Goal: Contribute content: Add original content to the website for others to see

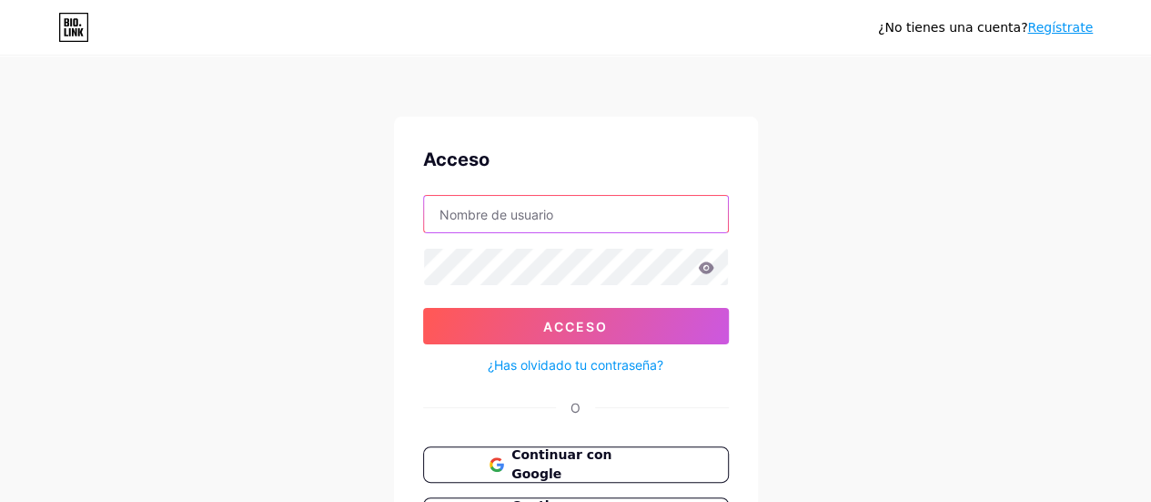
click at [568, 219] on input "text" at bounding box center [576, 214] width 304 height 36
click at [548, 212] on input "text" at bounding box center [576, 214] width 304 height 36
click at [549, 215] on input "text" at bounding box center [576, 214] width 304 height 36
click at [549, 217] on input "text" at bounding box center [576, 214] width 304 height 36
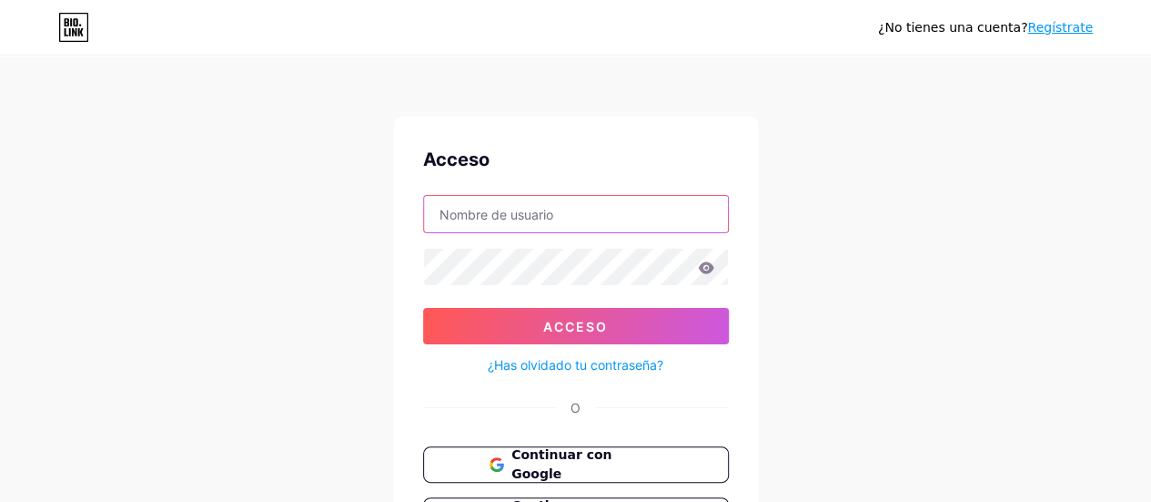
click at [549, 217] on input "text" at bounding box center [576, 214] width 304 height 36
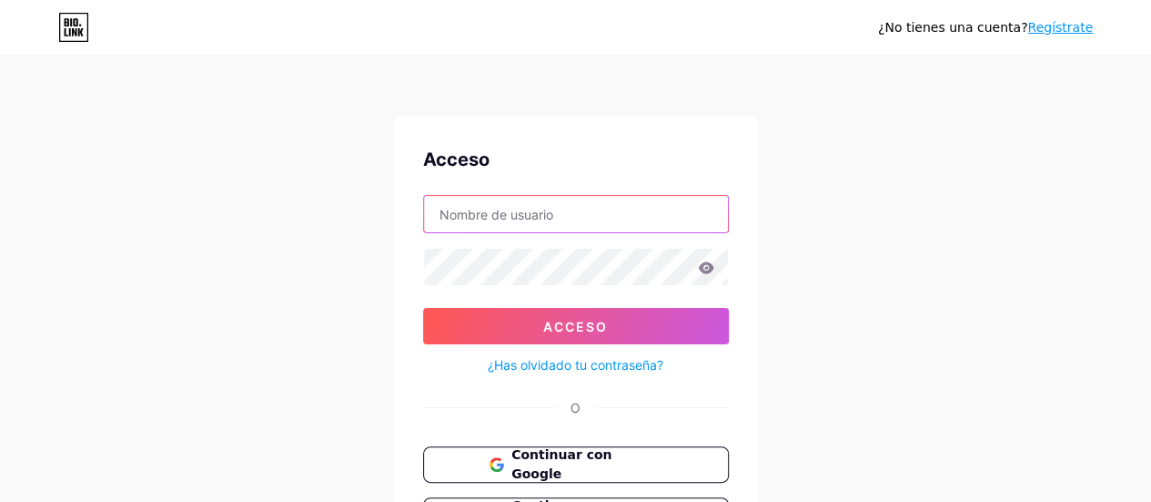
click at [549, 217] on input "text" at bounding box center [576, 214] width 304 height 36
drag, startPoint x: 549, startPoint y: 217, endPoint x: 535, endPoint y: 242, distance: 28.9
click at [537, 239] on form "Acceso ¿Has olvidado tu contraseña?" at bounding box center [576, 285] width 306 height 181
click at [559, 215] on input "text" at bounding box center [576, 214] width 304 height 36
click at [559, 216] on input "text" at bounding box center [576, 214] width 304 height 36
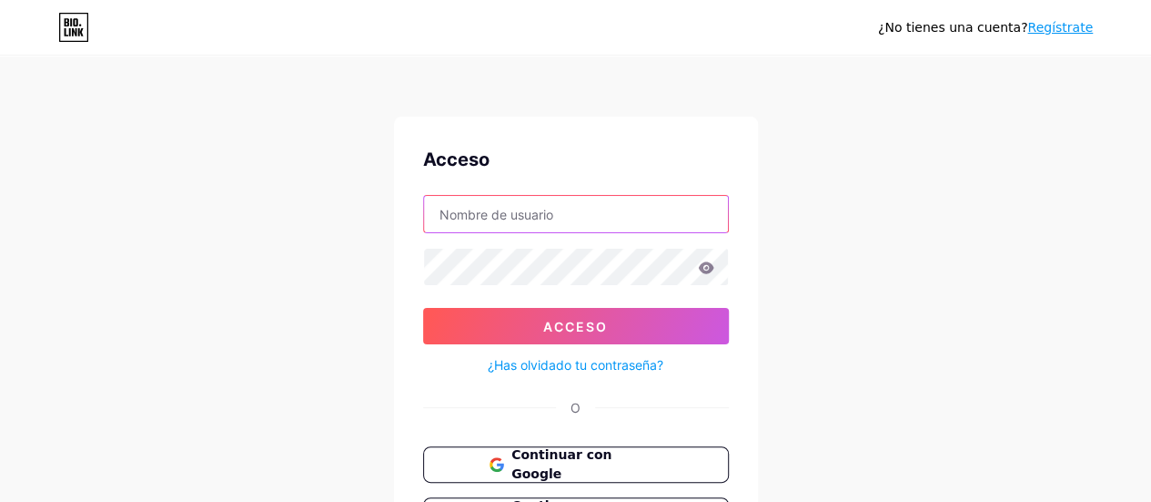
click at [519, 214] on input "text" at bounding box center [576, 214] width 304 height 36
type input "emprendetusnegocios"
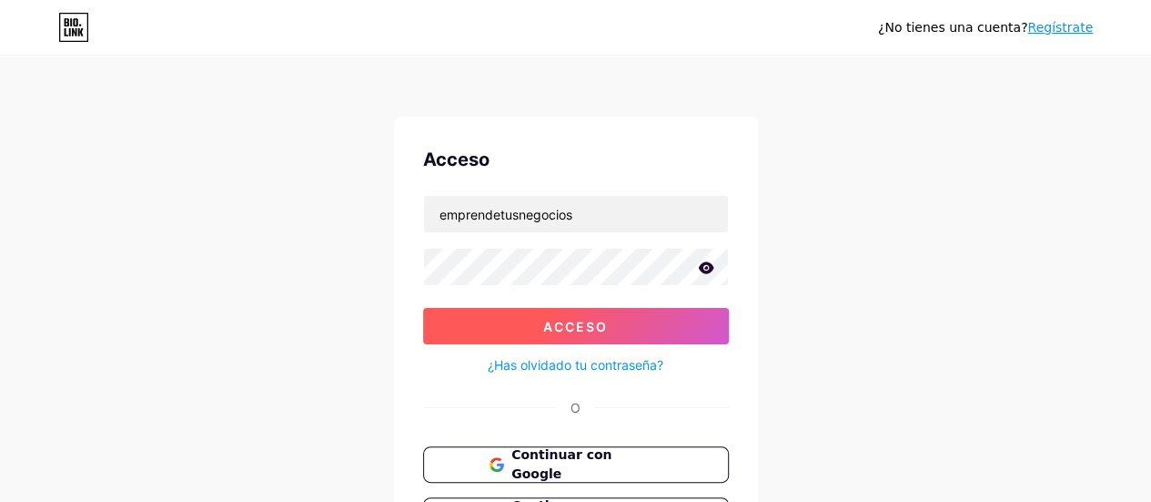
click at [557, 320] on font "Acceso" at bounding box center [575, 326] width 65 height 15
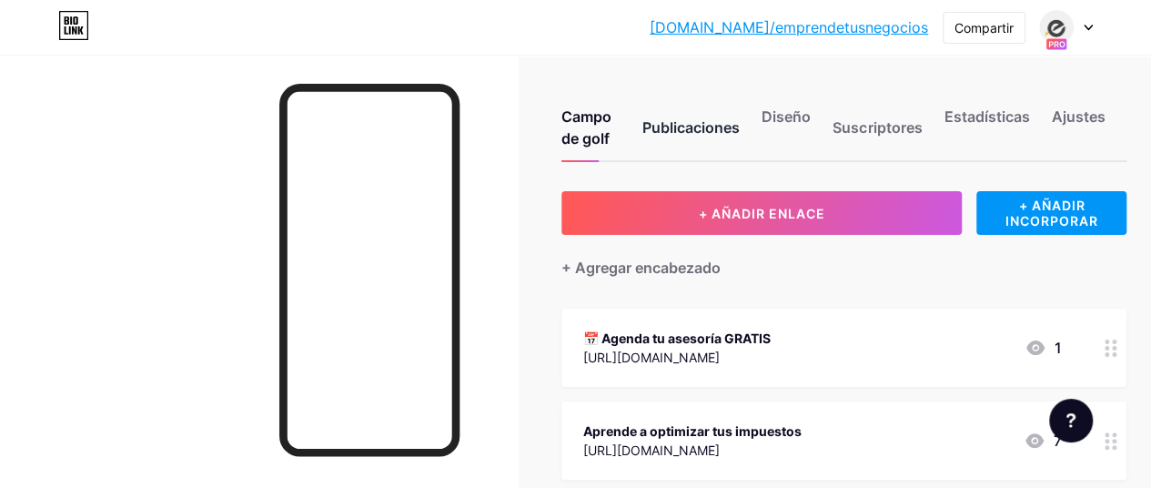
click at [708, 125] on font "Publicaciones" at bounding box center [691, 127] width 97 height 18
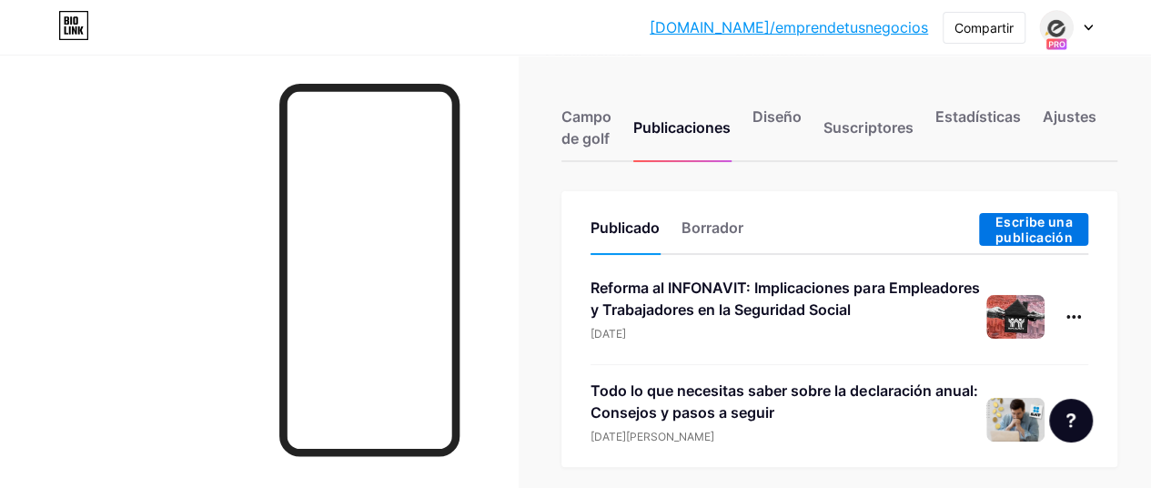
click at [1046, 229] on font "Escribe una publicación" at bounding box center [1034, 229] width 77 height 31
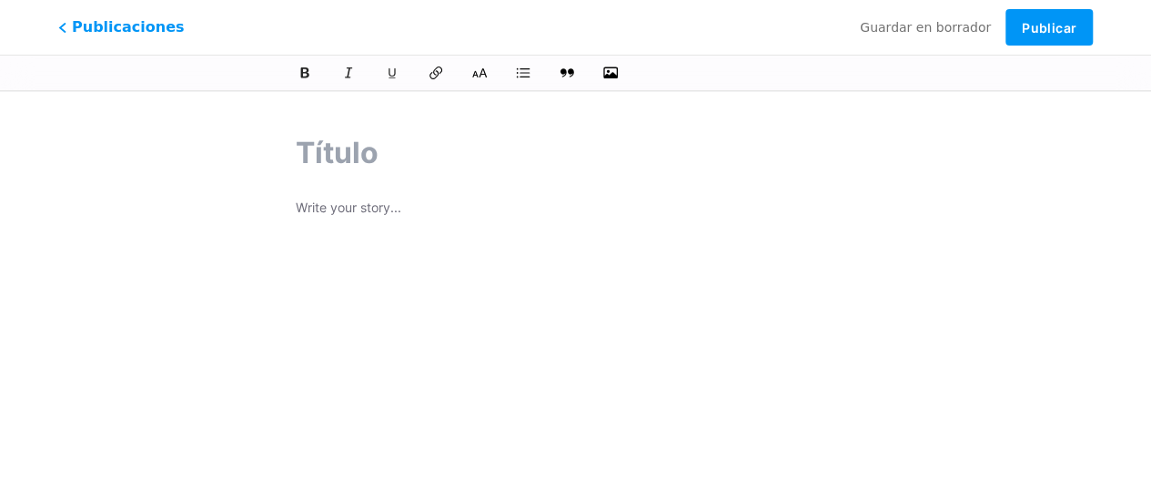
click at [426, 219] on p at bounding box center [576, 209] width 560 height 25
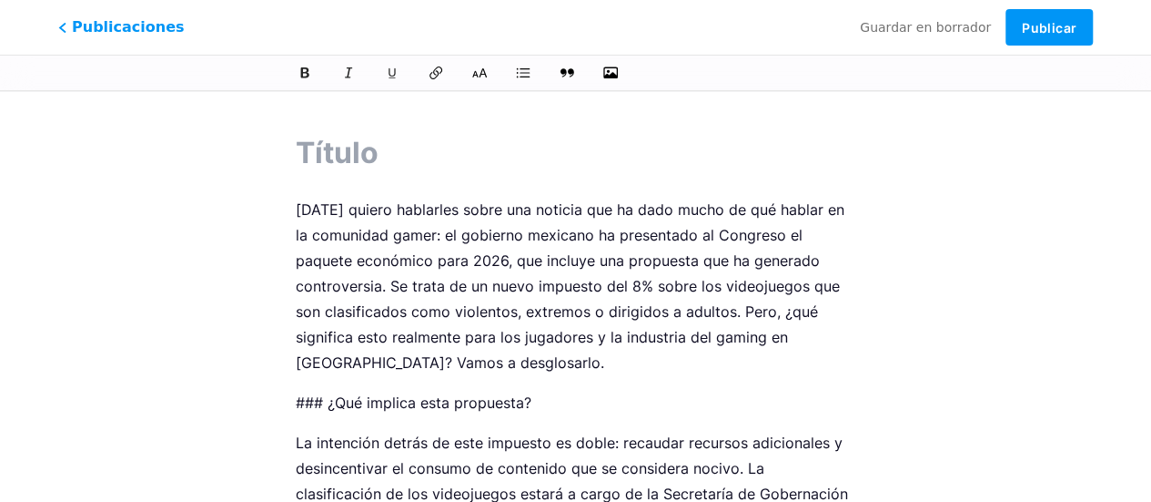
click at [331, 406] on p "### ¿Qué implica esta propuesta?" at bounding box center [576, 402] width 560 height 25
drag, startPoint x: 329, startPoint y: 403, endPoint x: 278, endPoint y: 398, distance: 51.3
drag, startPoint x: 301, startPoint y: 401, endPoint x: 283, endPoint y: 404, distance: 18.4
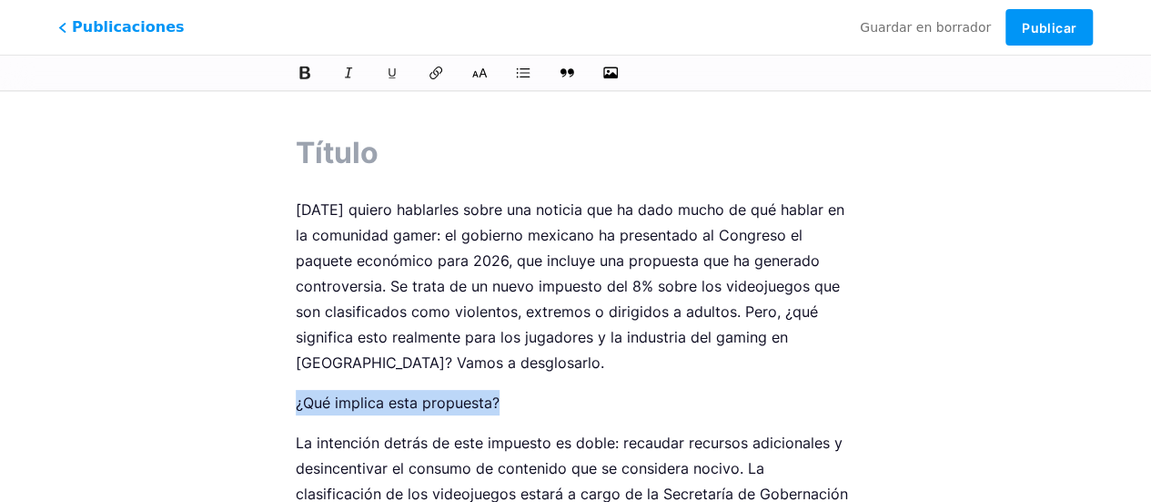
click at [305, 83] on button at bounding box center [304, 72] width 27 height 27
click at [344, 159] on input "text" at bounding box center [576, 153] width 560 height 44
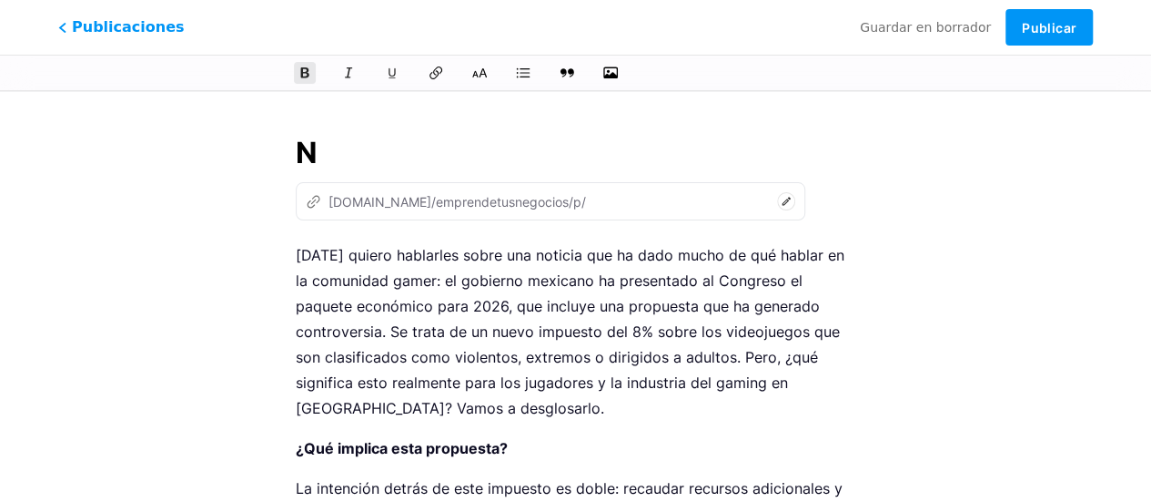
type input "Nu"
type input "n"
type input "Nuev"
type input "nue"
type input "Nuevo"
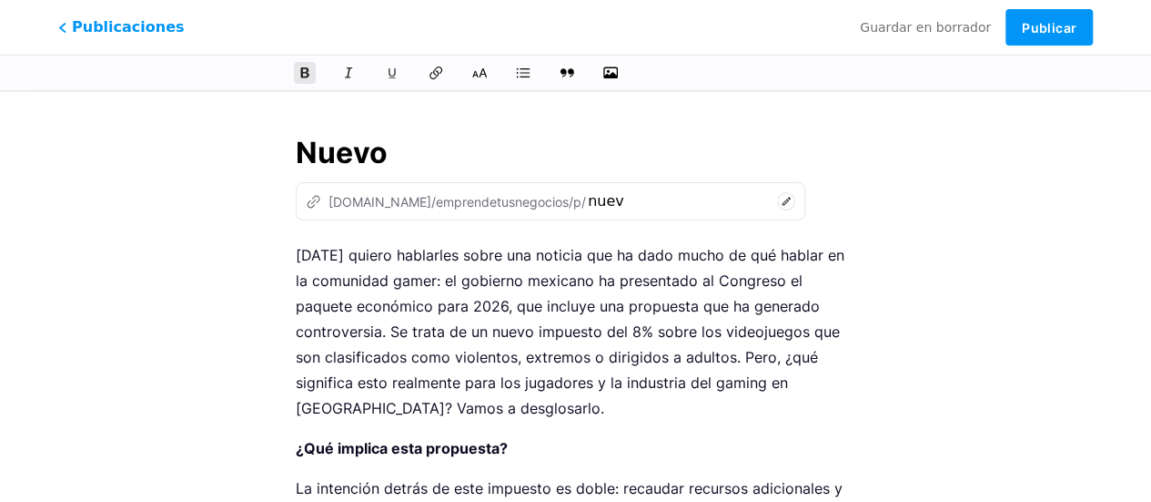
type input "nuevo"
type input "Nuevo impuest"
type input "nuevo-impuest"
type input "Nuevo impuesto"
type input "nuevo-impuesto"
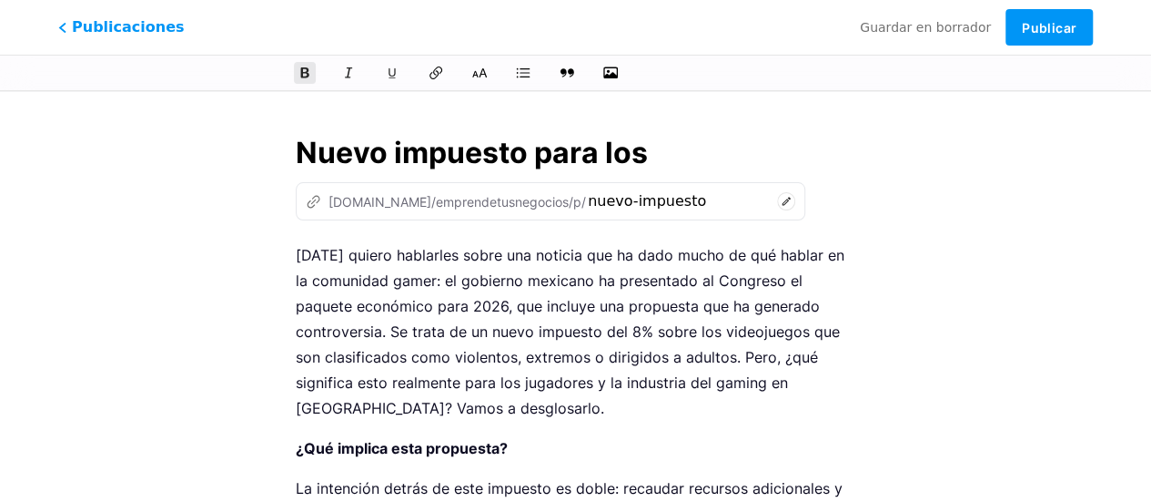
type input "Nuevo impuesto para los"
type input "nuevo-impuesto-para-los"
type input "Nuevo impuesto para los vide"
type input "nuevo-impuesto-para-los-vid"
type input "Nuevo impuesto para los video"
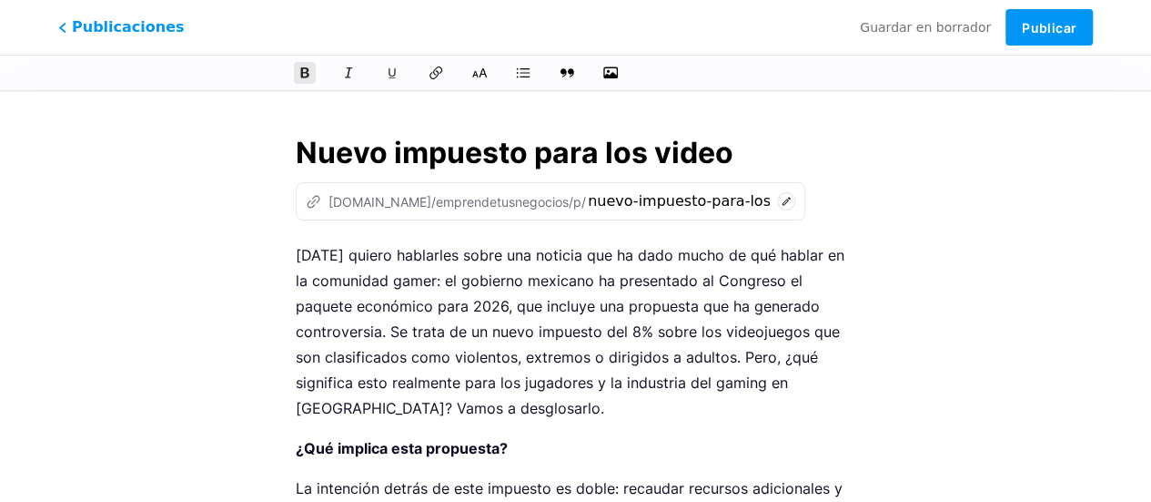
type input "nuevo-impuesto-para-los-video"
type input "Nuevo impuesto para los videojuegos"
type input "nuevo-impuesto-para-los-videojuegos"
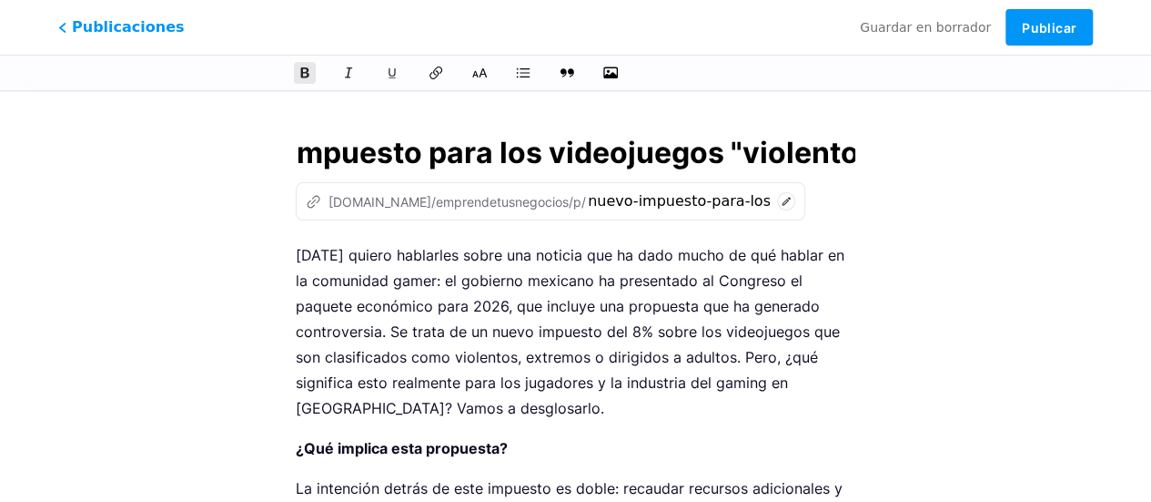
type input "Nuevo impuesto para los videojuegos "violentos"
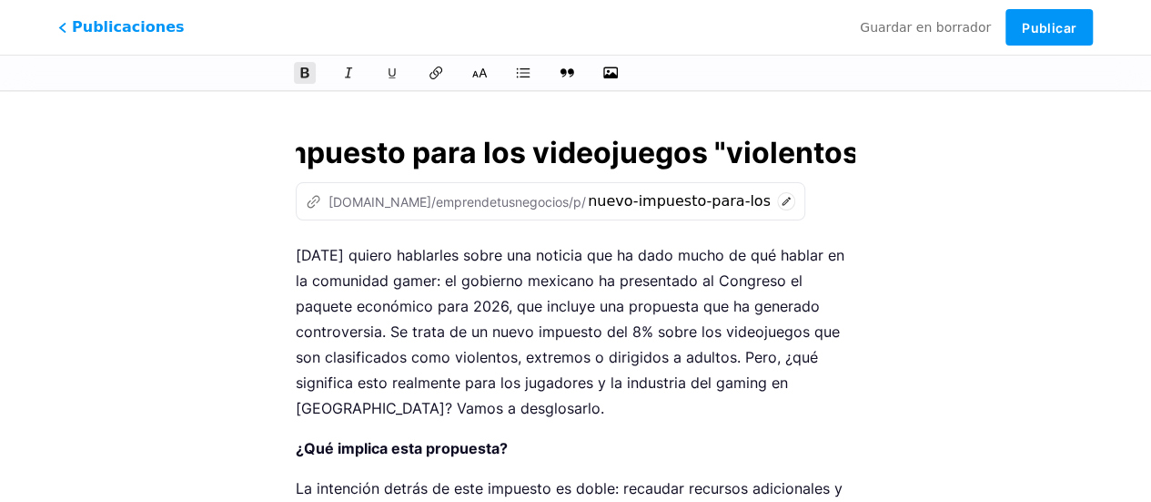
type input "nuevo-impuesto-para-los-videojuegos-violentos"
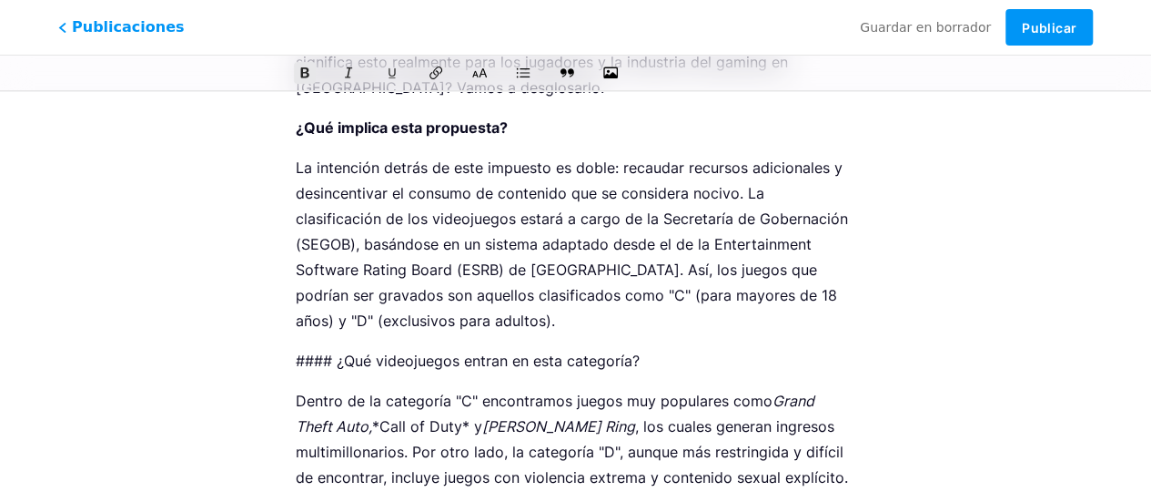
scroll to position [360, 0]
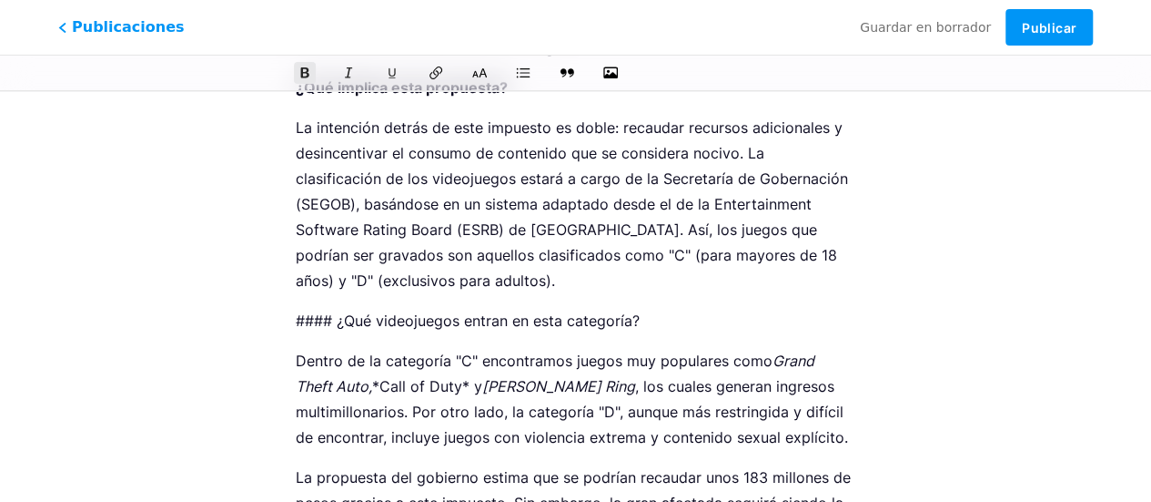
type input "Nuevo impuesto para los videojuegos "violentos""
click at [341, 318] on p "#### ¿Qué videojuegos entran en esta categoría?" at bounding box center [576, 320] width 560 height 25
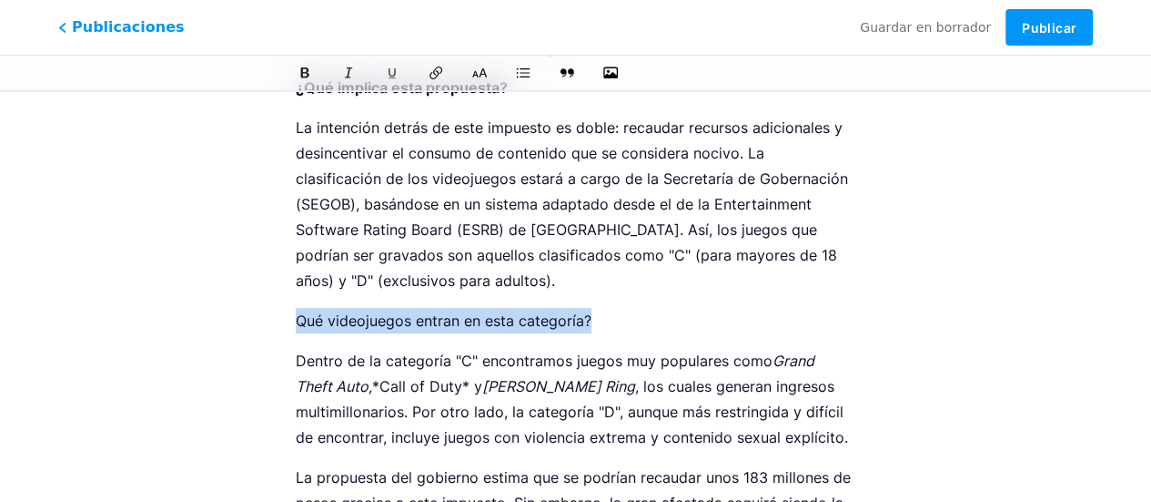
drag, startPoint x: 641, startPoint y: 322, endPoint x: 284, endPoint y: 331, distance: 356.9
click at [302, 74] on icon at bounding box center [305, 72] width 11 height 13
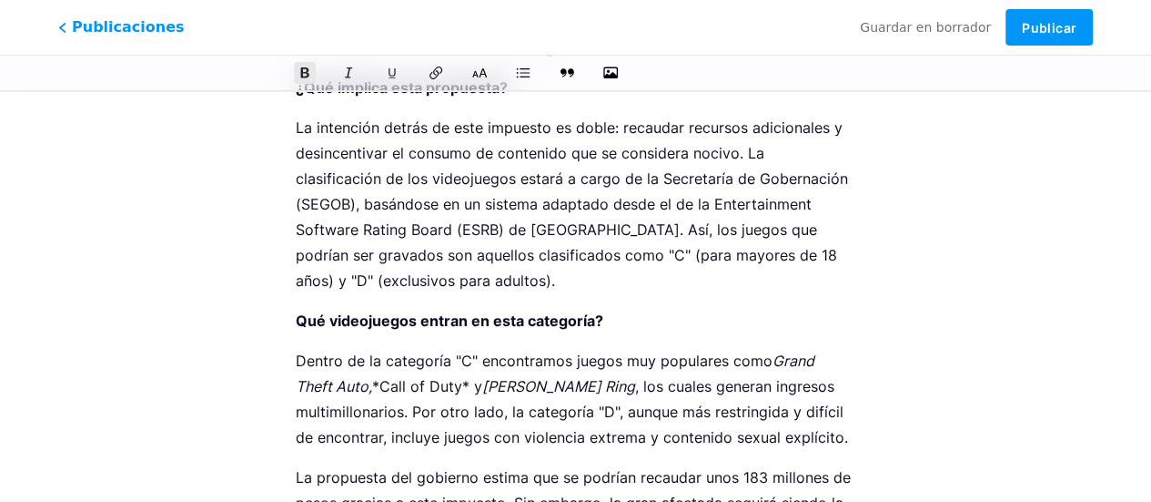
click at [386, 389] on p "Dentro de la categoría "C" encontramos juegos muy populares como Grand Theft Au…" at bounding box center [576, 399] width 560 height 102
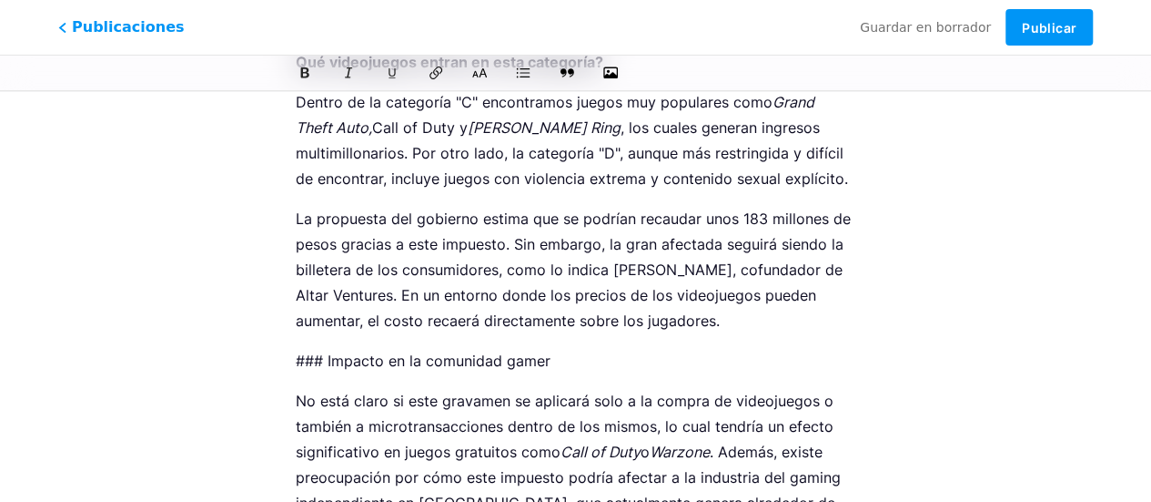
scroll to position [631, 0]
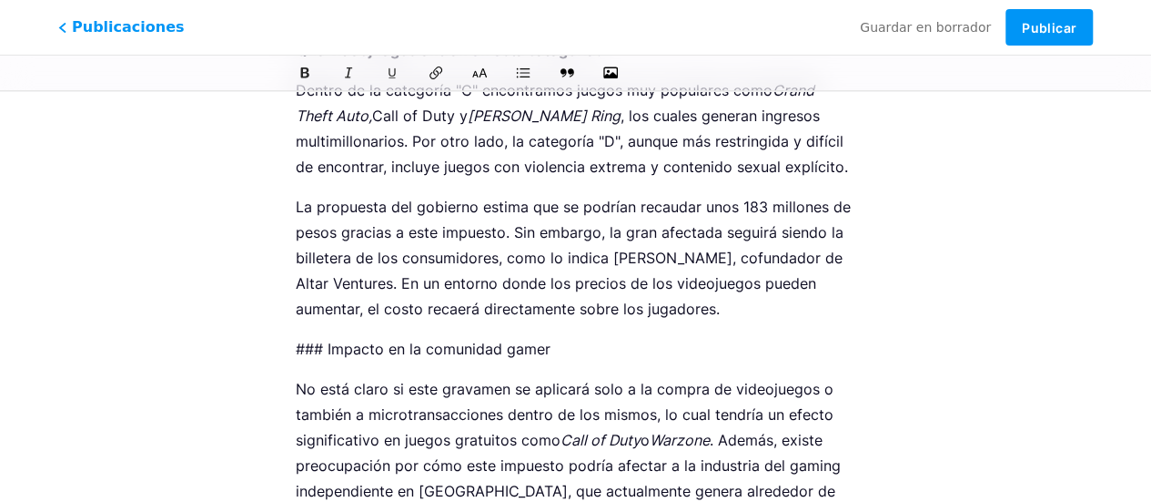
click at [327, 344] on p "### Impacto en la comunidad gamer" at bounding box center [576, 348] width 560 height 25
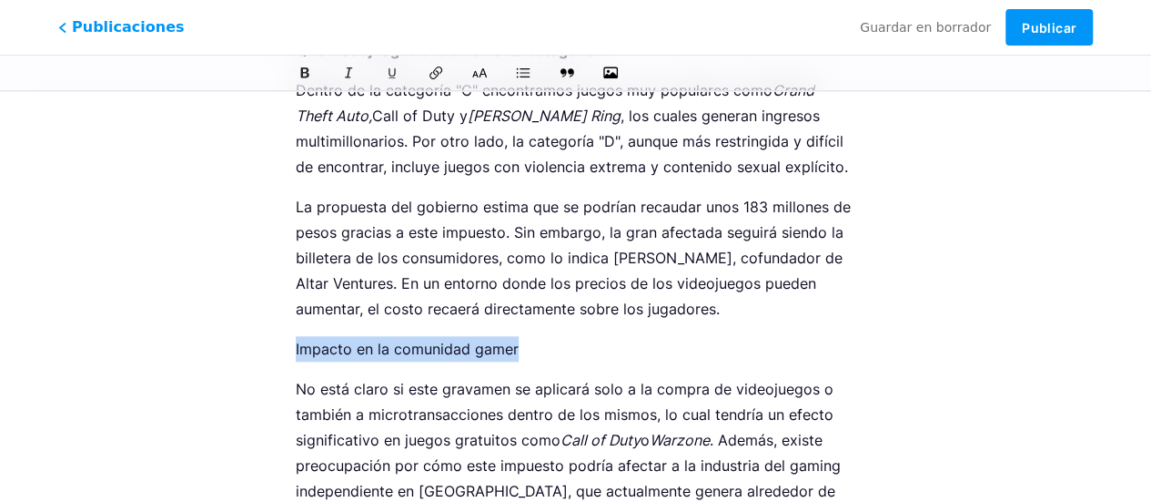
drag, startPoint x: 501, startPoint y: 346, endPoint x: 250, endPoint y: 352, distance: 250.4
click at [250, 352] on div "Nuevo impuesto para los videojuegos "violentos" z [DOMAIN_NAME][PERSON_NAME]/em…" at bounding box center [575, 394] width 691 height 1833
click at [306, 79] on button at bounding box center [304, 72] width 27 height 27
click at [1007, 275] on div "Esta función solo está disponible para usuarios Pro. Comience una prueba gratui…" at bounding box center [575, 394] width 1151 height 1833
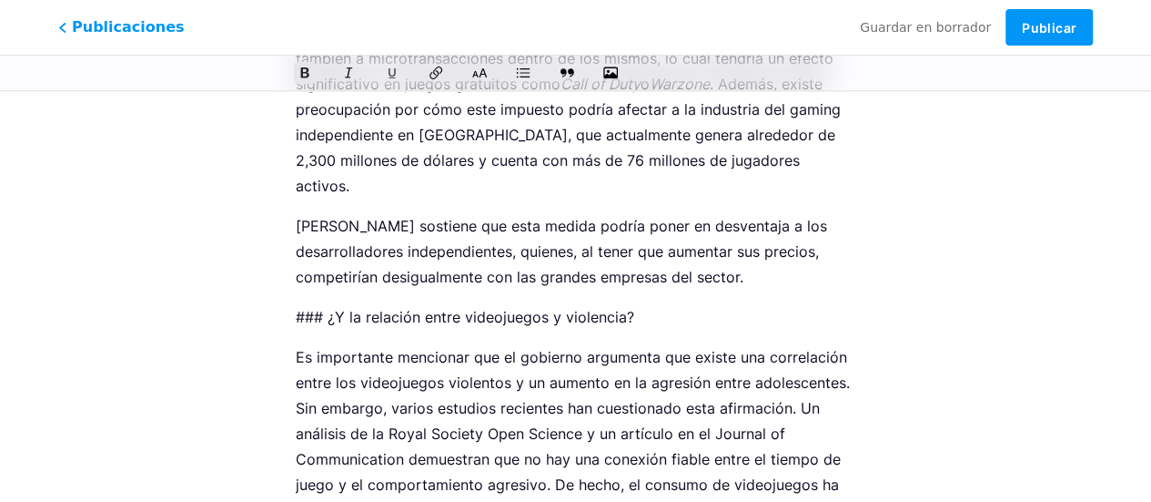
scroll to position [997, 0]
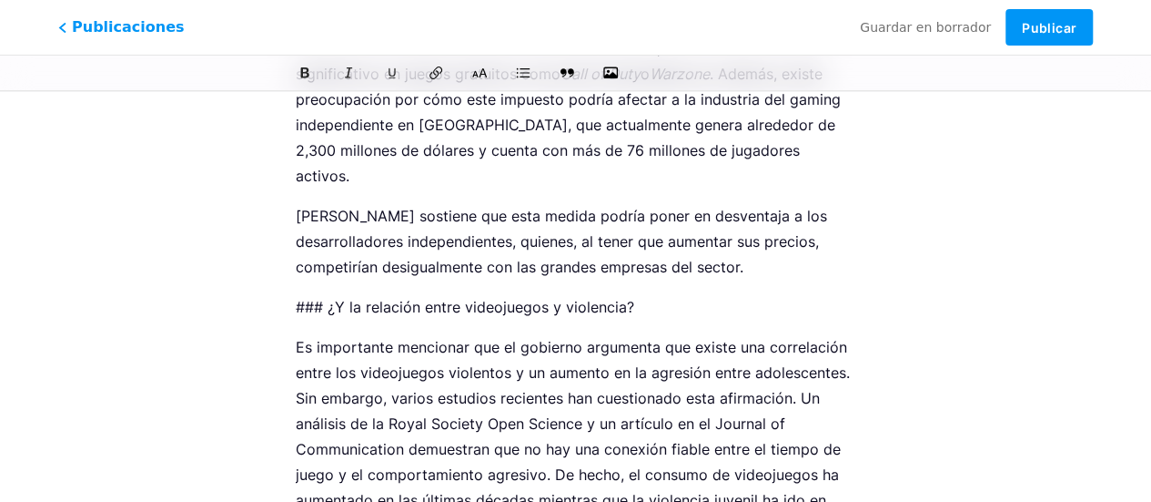
click at [326, 294] on p "### ¿Y la relación entre videojuegos y violencia?" at bounding box center [576, 306] width 560 height 25
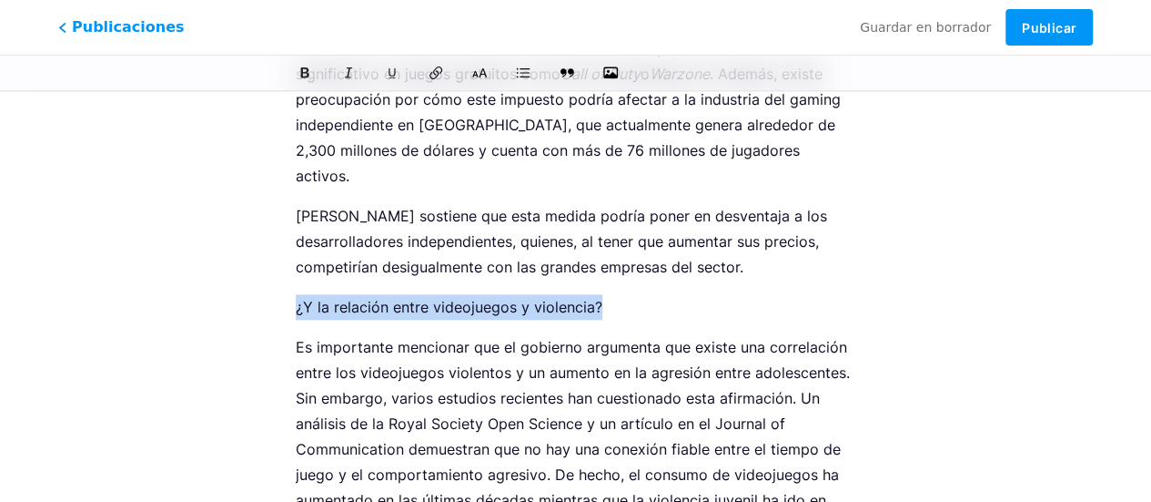
drag, startPoint x: 593, startPoint y: 281, endPoint x: 248, endPoint y: 278, distance: 345.0
click at [248, 278] on div "Nuevo impuesto para los videojuegos "violentos" z [DOMAIN_NAME][PERSON_NAME]/em…" at bounding box center [575, 28] width 691 height 1833
click at [308, 77] on icon at bounding box center [305, 72] width 11 height 13
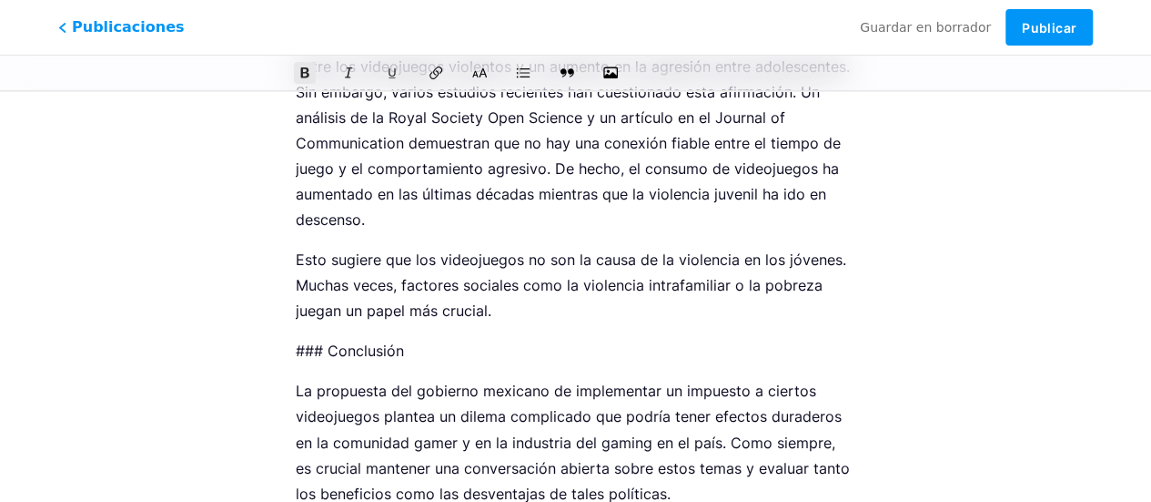
scroll to position [1310, 0]
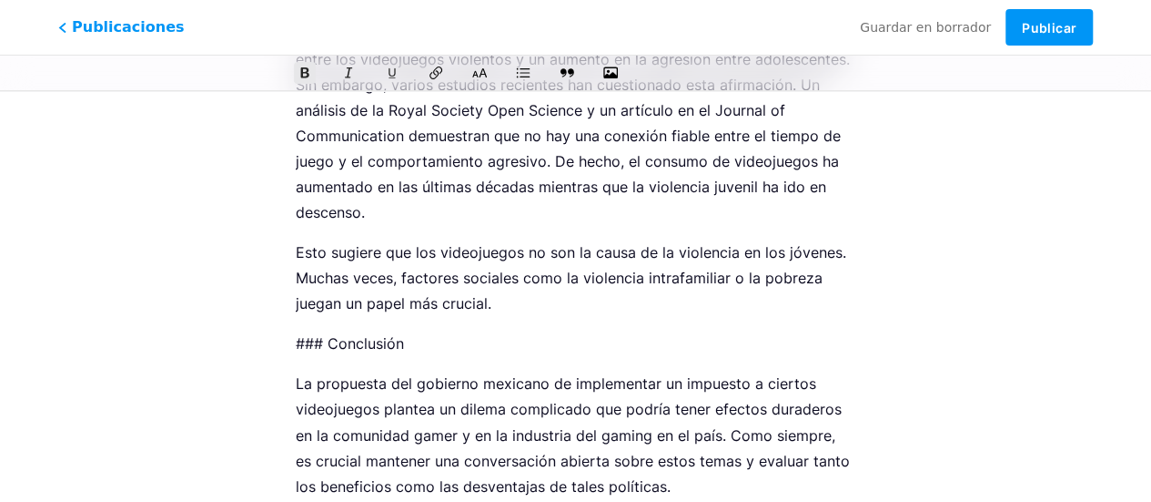
click at [324, 330] on p "### Conclusión" at bounding box center [576, 342] width 560 height 25
click at [330, 330] on p "### Conclusión" at bounding box center [576, 342] width 560 height 25
drag, startPoint x: 380, startPoint y: 319, endPoint x: 261, endPoint y: 316, distance: 118.4
click at [313, 74] on button at bounding box center [304, 72] width 27 height 27
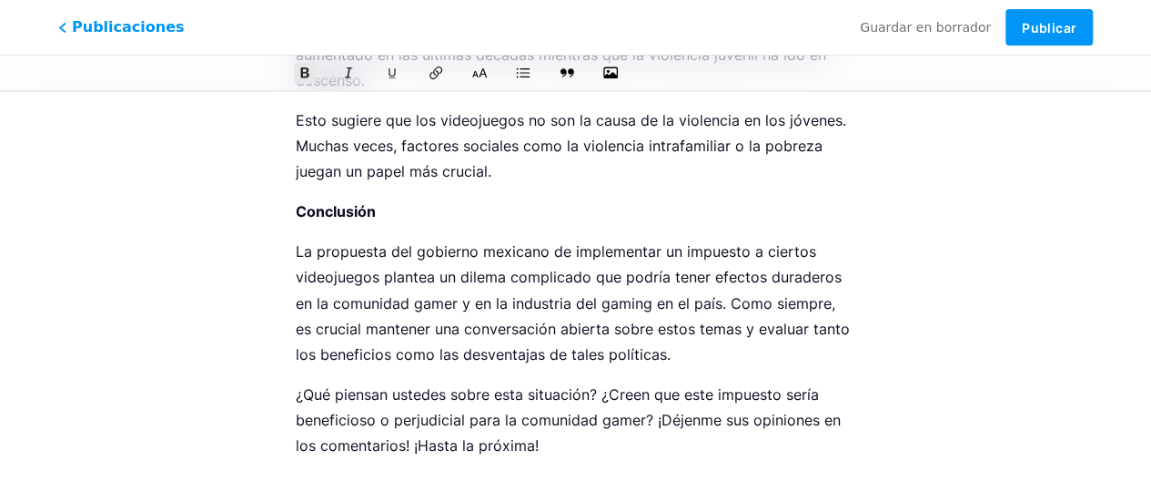
scroll to position [1444, 0]
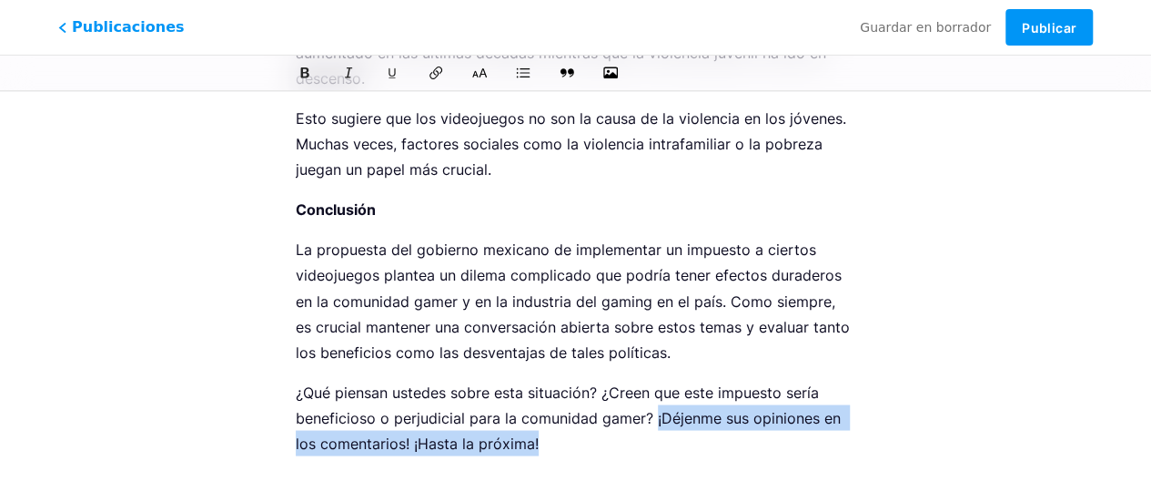
drag, startPoint x: 658, startPoint y: 391, endPoint x: 794, endPoint y: 408, distance: 136.7
click at [794, 408] on p "¿Qué piensan ustedes sobre esta situación? ¿Creen que este impuesto sería benef…" at bounding box center [576, 417] width 560 height 76
click at [305, 70] on icon at bounding box center [306, 73] width 14 height 14
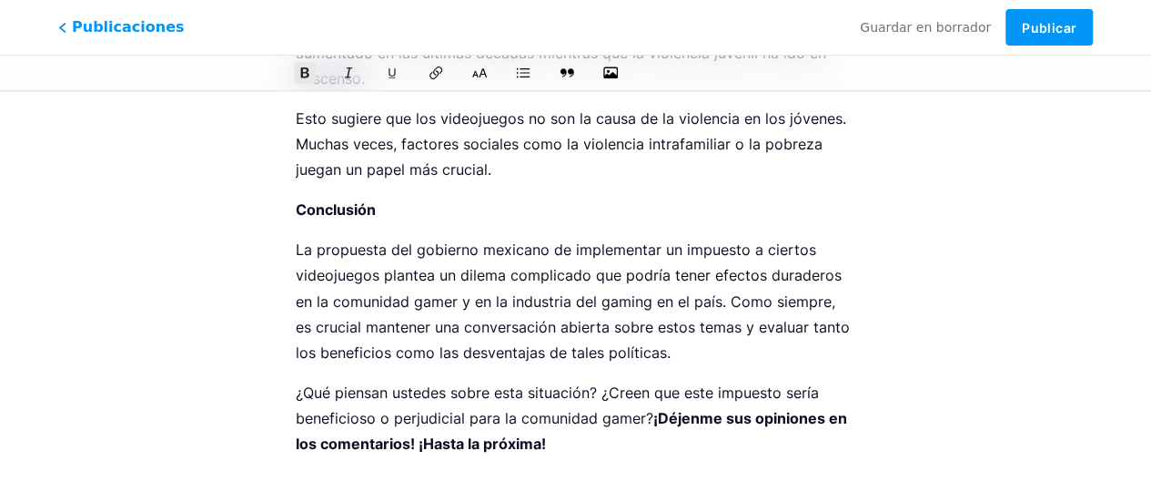
click at [675, 379] on p "¿Qué piensan ustedes sobre esta situación? ¿Creen que este impuesto sería benef…" at bounding box center [576, 417] width 560 height 76
click at [652, 396] on p "¿Qué piensan ustedes sobre esta situación? ¿Creen que este impuesto sería benef…" at bounding box center [576, 417] width 560 height 76
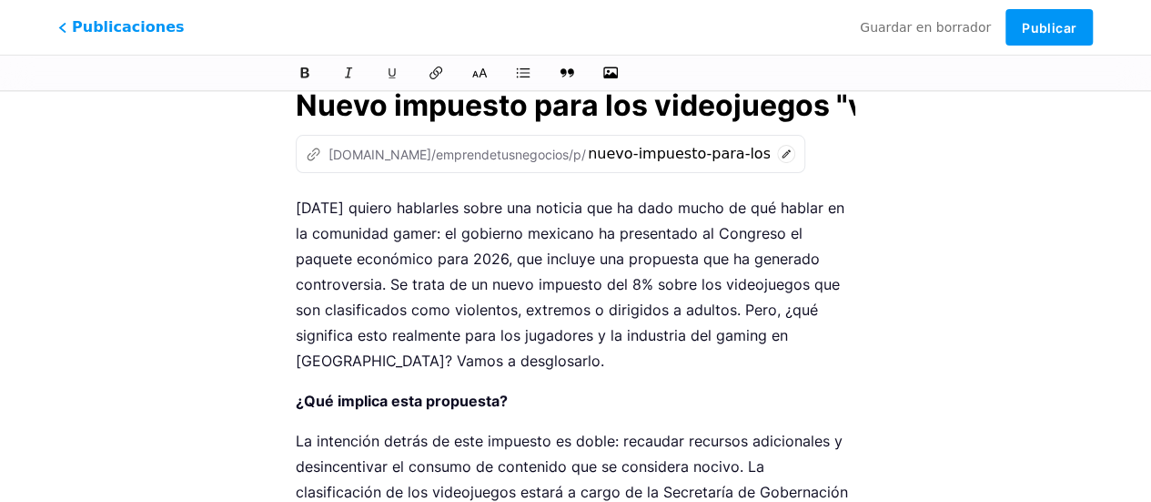
scroll to position [0, 0]
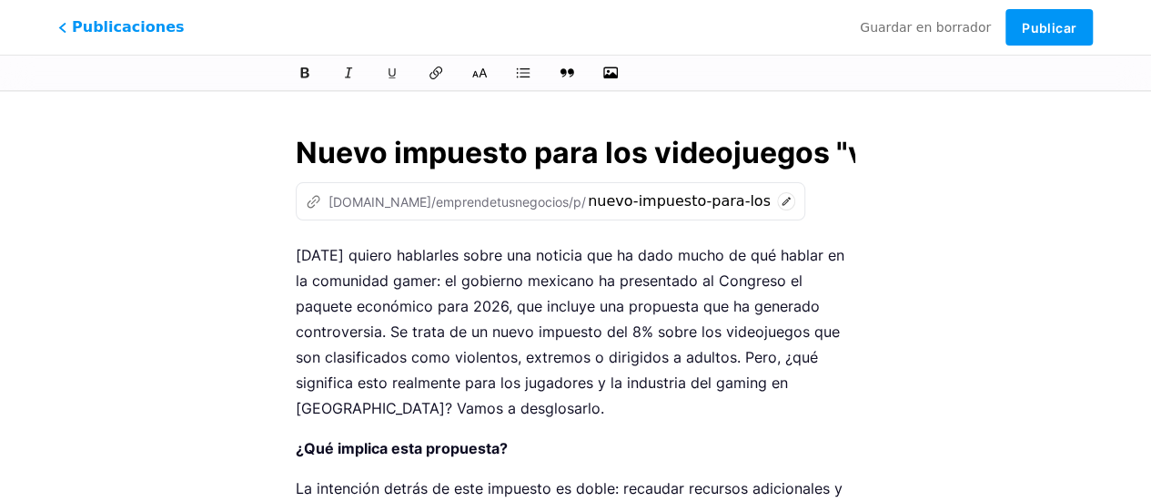
click at [401, 164] on input "Nuevo impuesto para los videojuegos "violentos"" at bounding box center [576, 153] width 560 height 44
click at [412, 418] on p "[DATE] quiero hablarles sobre una noticia que ha dado mucho de qué hablar en la…" at bounding box center [576, 331] width 560 height 178
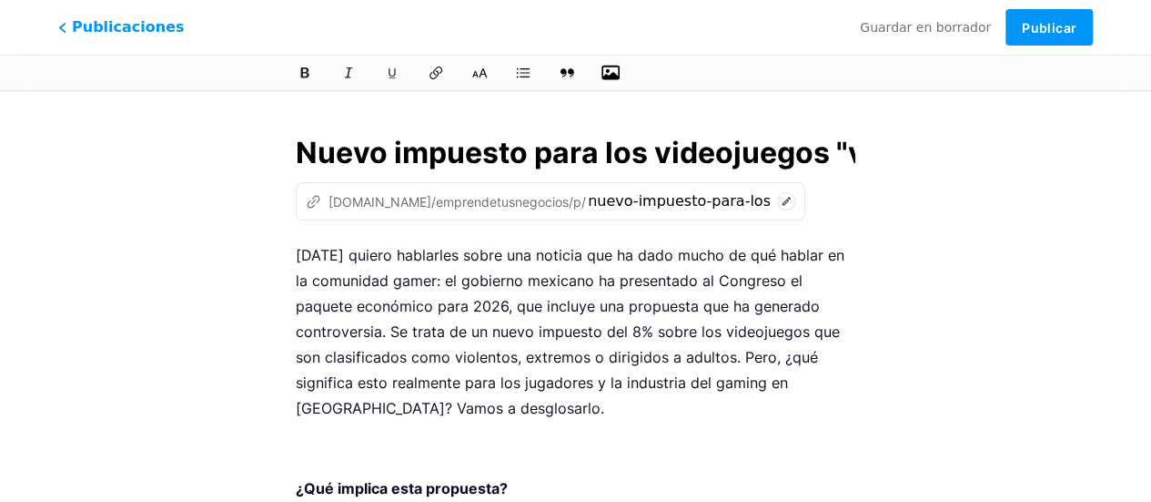
click at [609, 71] on icon "button" at bounding box center [611, 73] width 18 height 18
click at [0, 0] on input "file" at bounding box center [0, 0] width 0 height 0
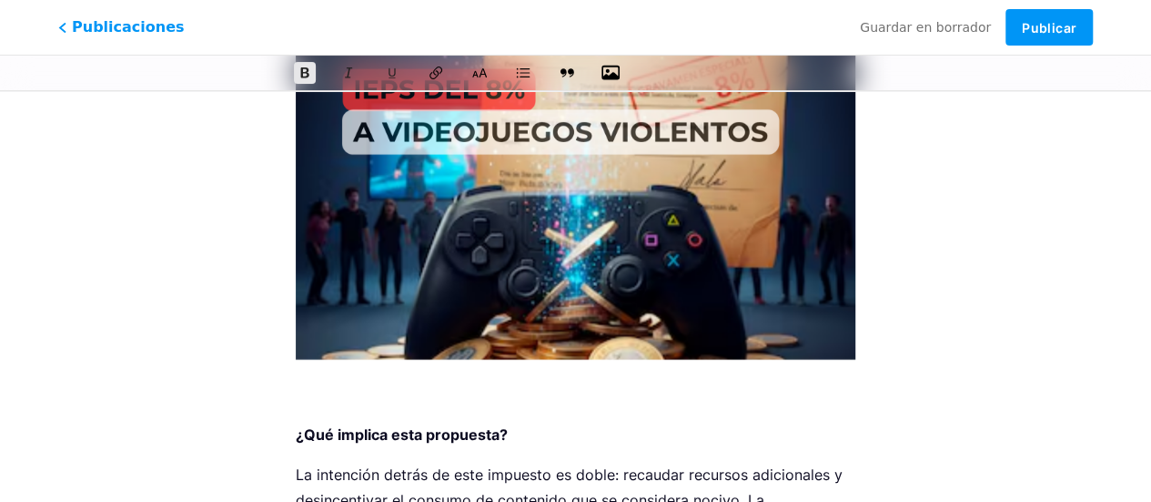
scroll to position [410, 0]
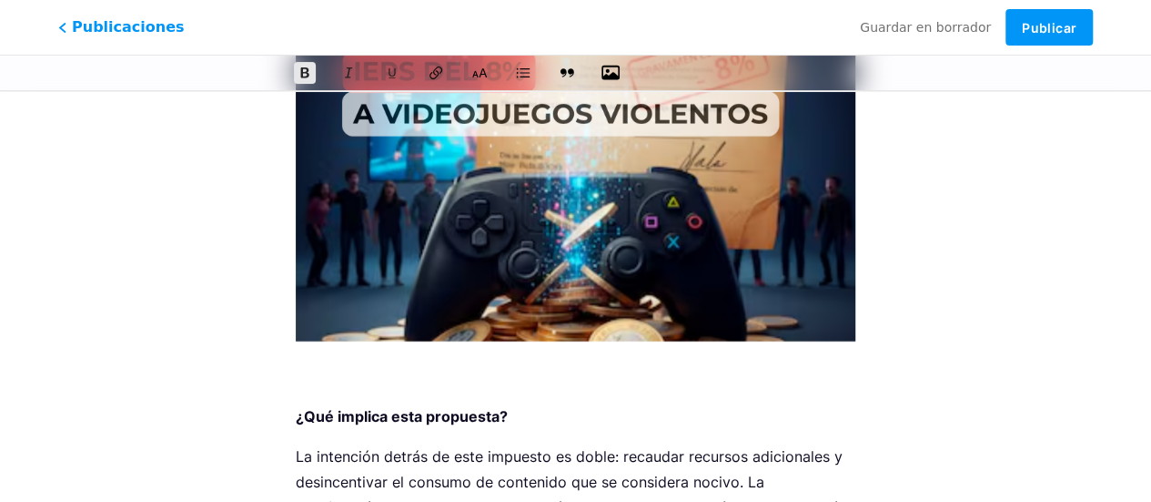
click at [394, 375] on p at bounding box center [576, 375] width 560 height 25
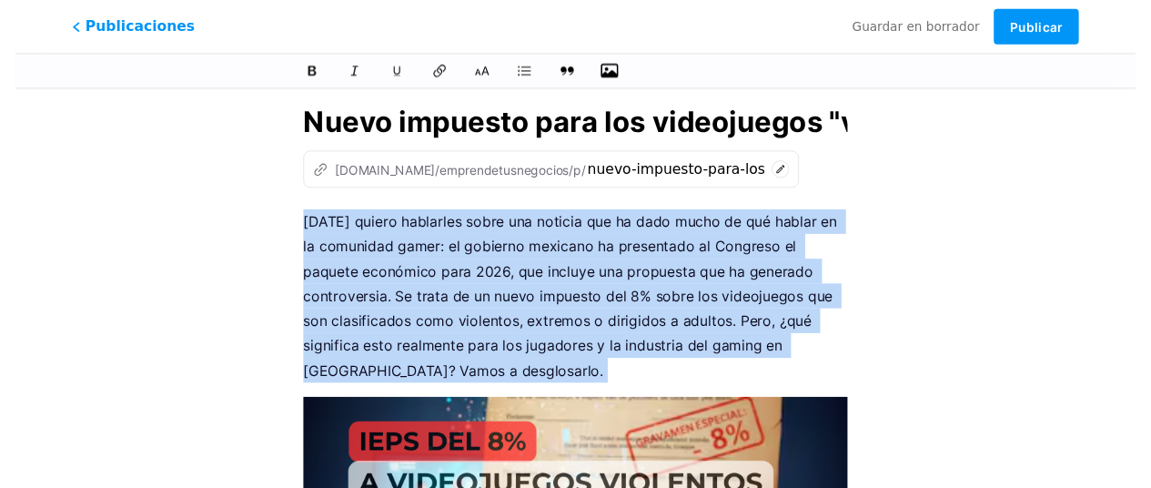
scroll to position [0, 0]
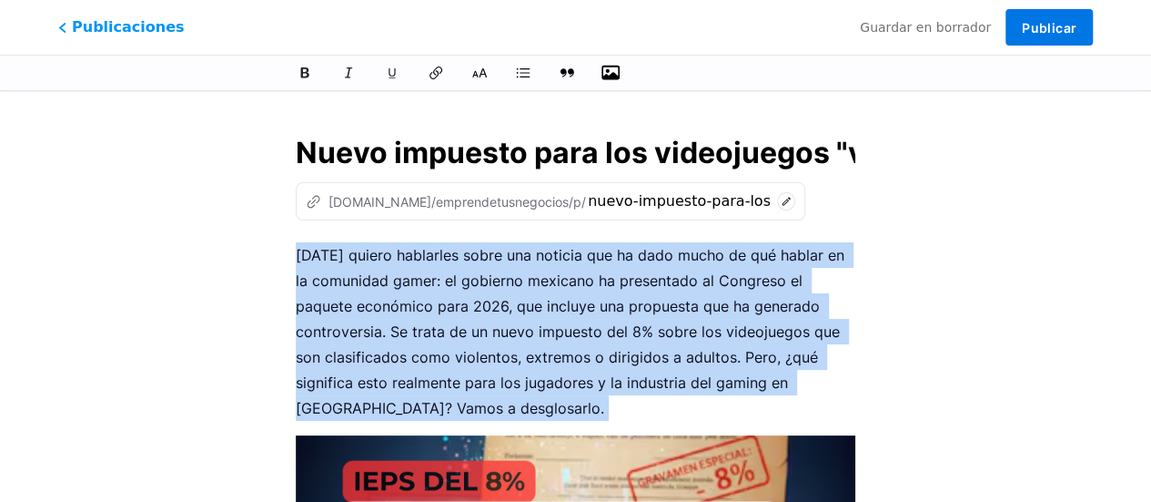
click at [1050, 36] on button "Publicar" at bounding box center [1049, 27] width 87 height 36
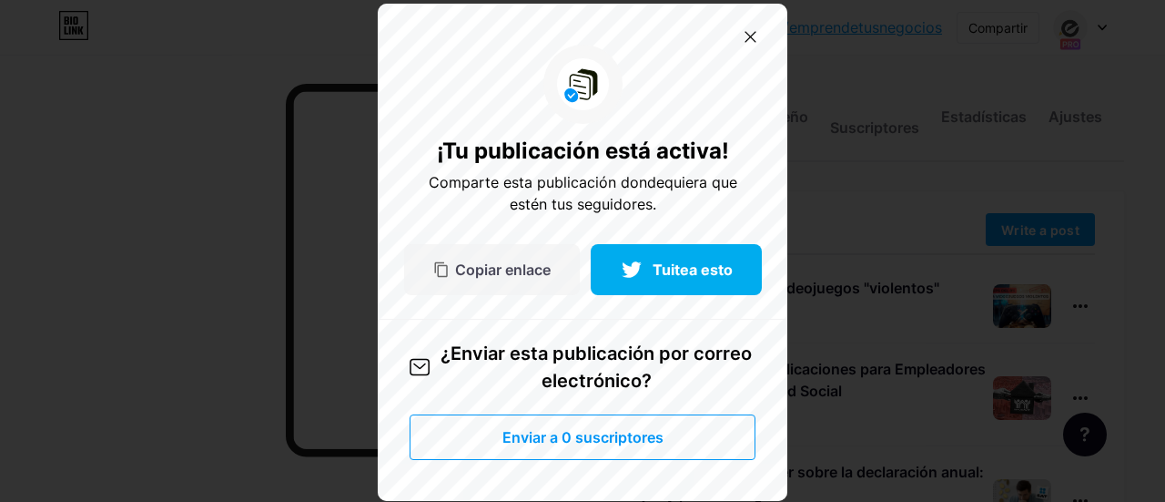
click at [522, 269] on font "Copiar enlace" at bounding box center [503, 269] width 96 height 18
click at [745, 36] on icon at bounding box center [751, 37] width 12 height 12
